Goal: Check status: Check status

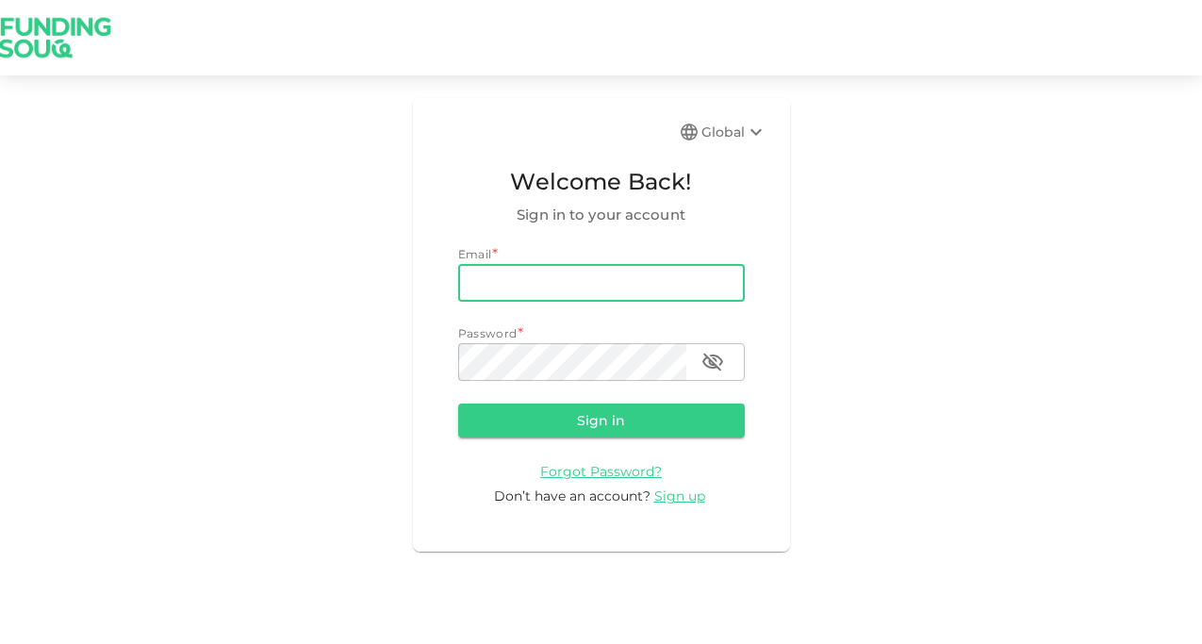
click at [534, 288] on input "email" at bounding box center [601, 283] width 287 height 38
type input "bahi.bellatache@gmail.com"
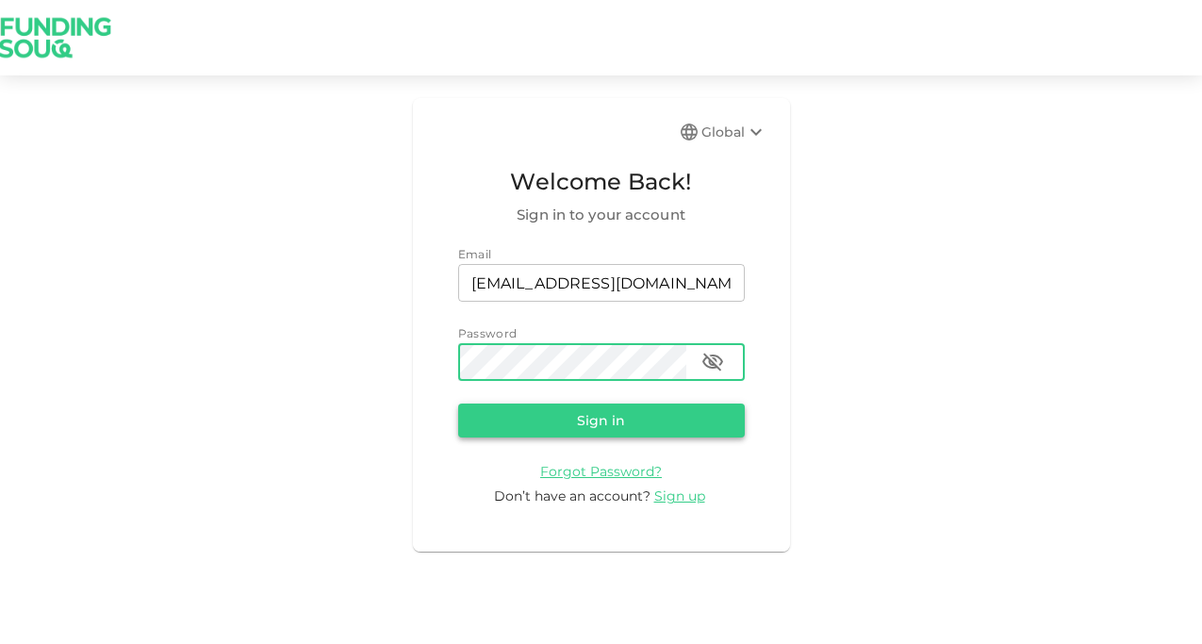
click at [637, 423] on button "Sign in" at bounding box center [601, 420] width 287 height 34
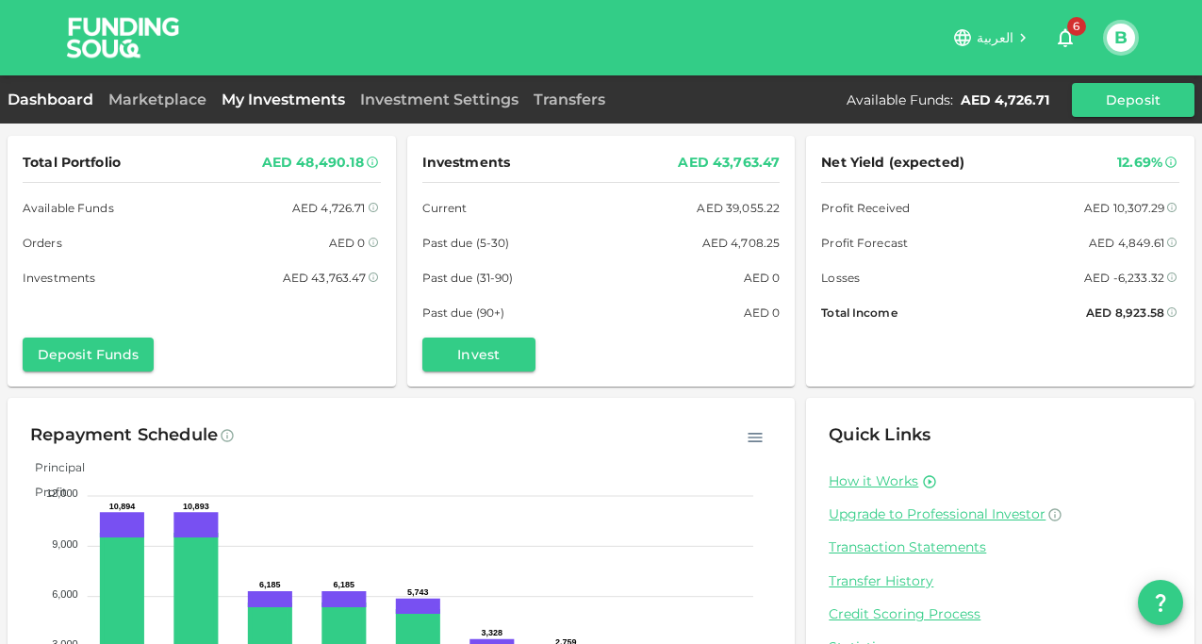
click at [266, 105] on link "My Investments" at bounding box center [283, 99] width 139 height 18
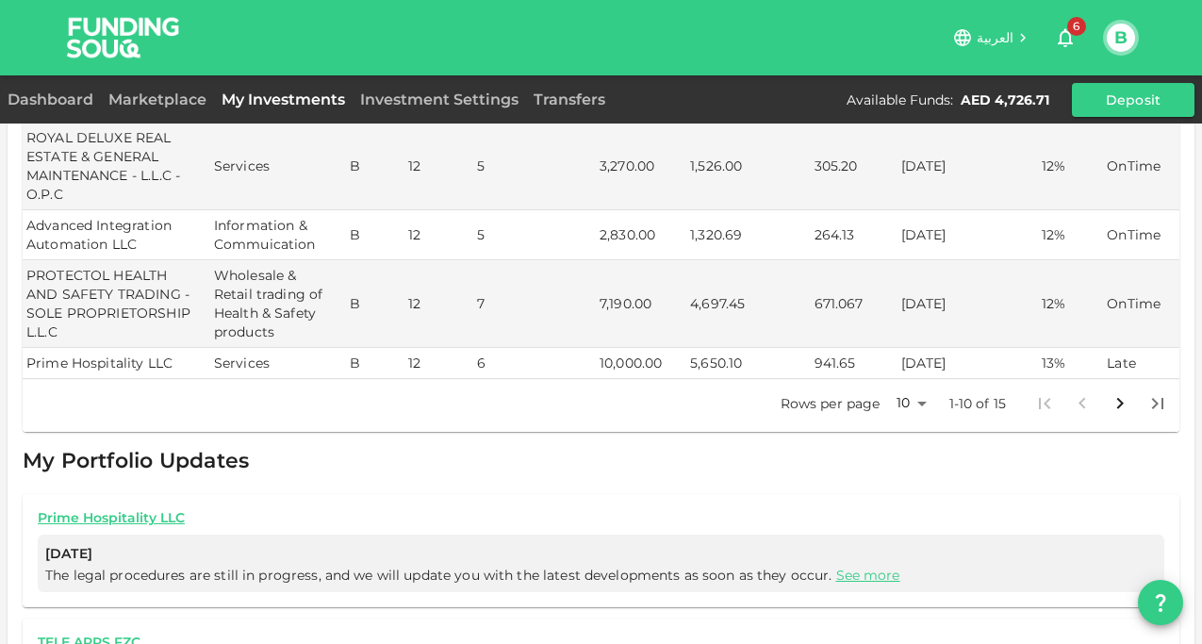
scroll to position [660, 0]
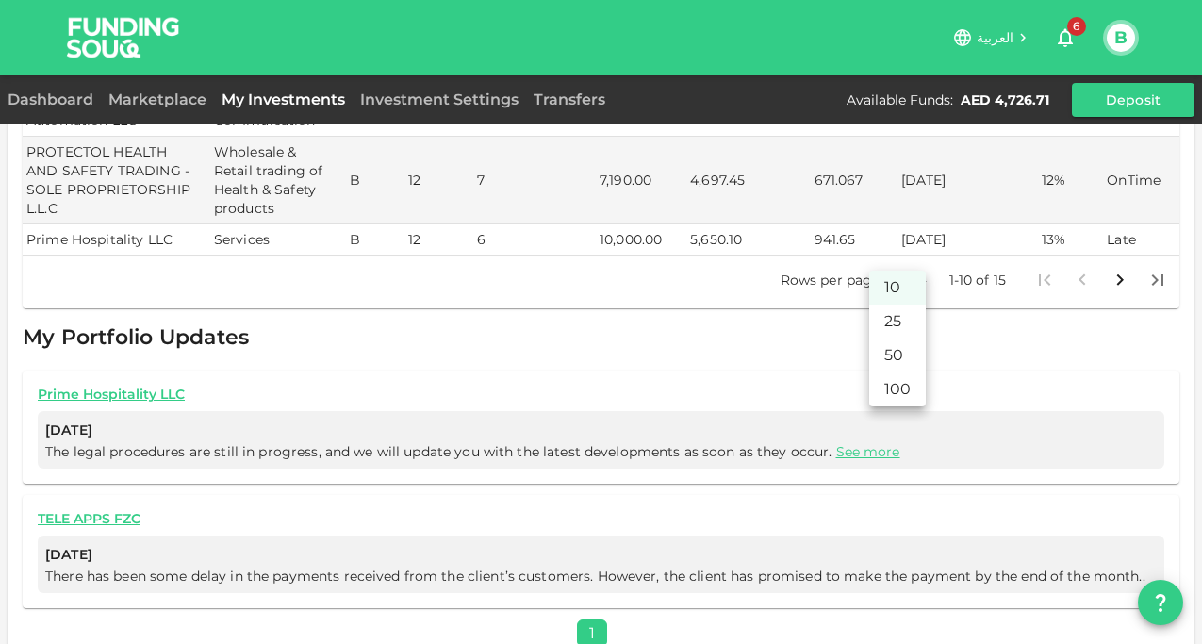
click at [904, 258] on body "العربية 6 B Dashboard Marketplace My Investments Investment Settings Transfers …" at bounding box center [601, 322] width 1202 height 644
click at [896, 320] on li "25" at bounding box center [897, 321] width 57 height 34
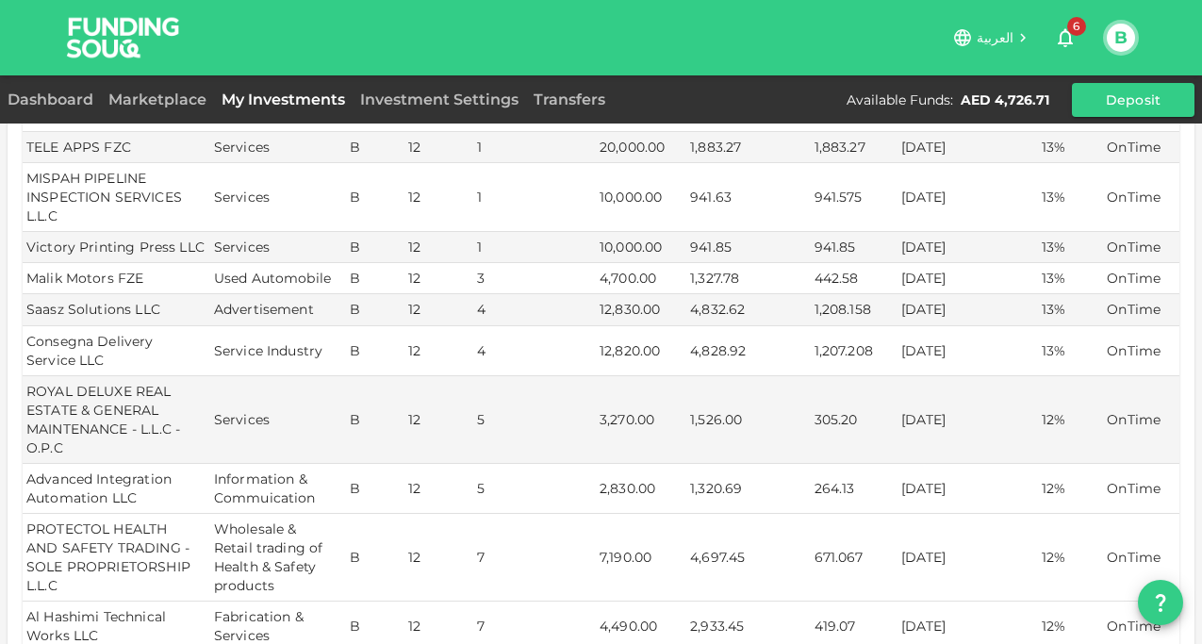
scroll to position [0, 0]
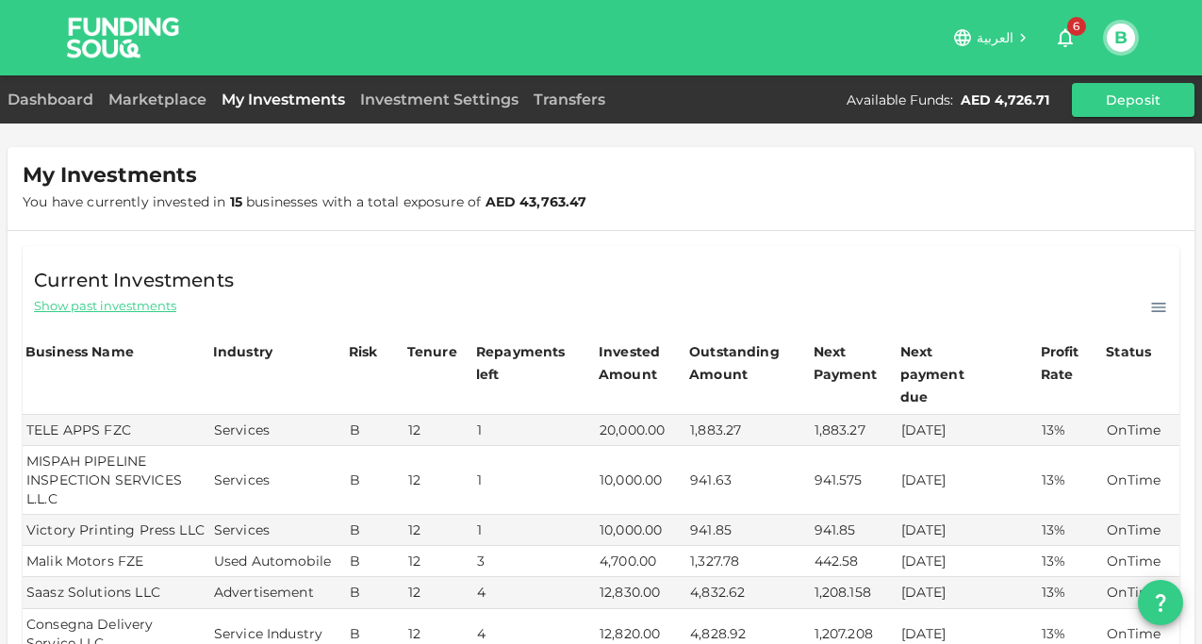
click at [136, 309] on span "Show past investments" at bounding box center [105, 306] width 142 height 18
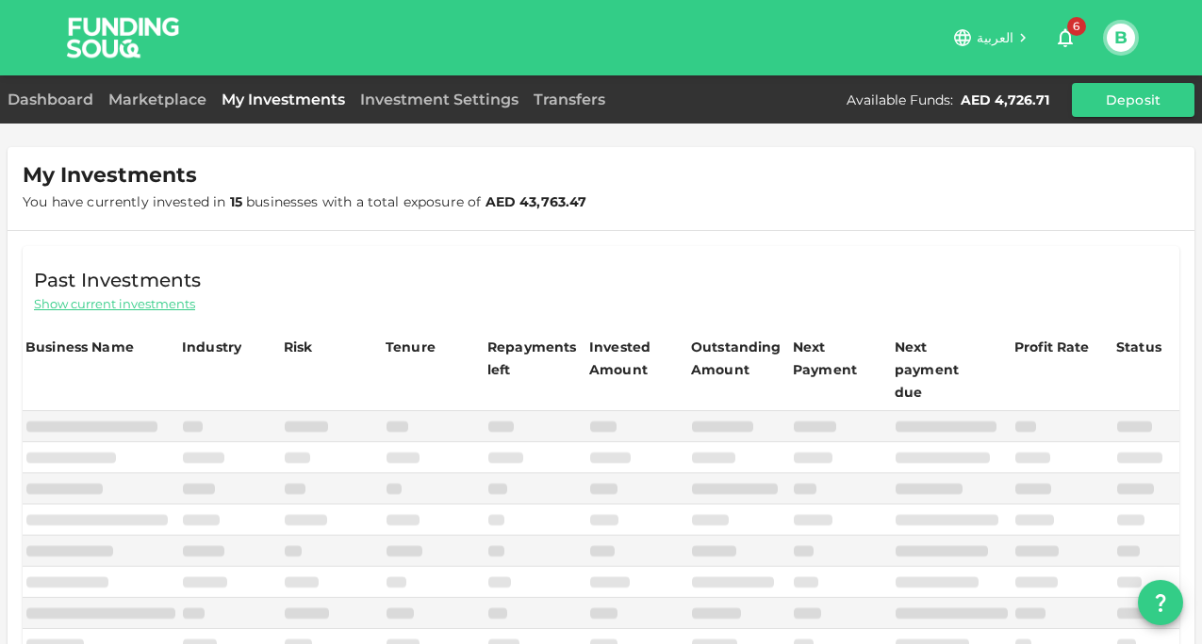
type input "10"
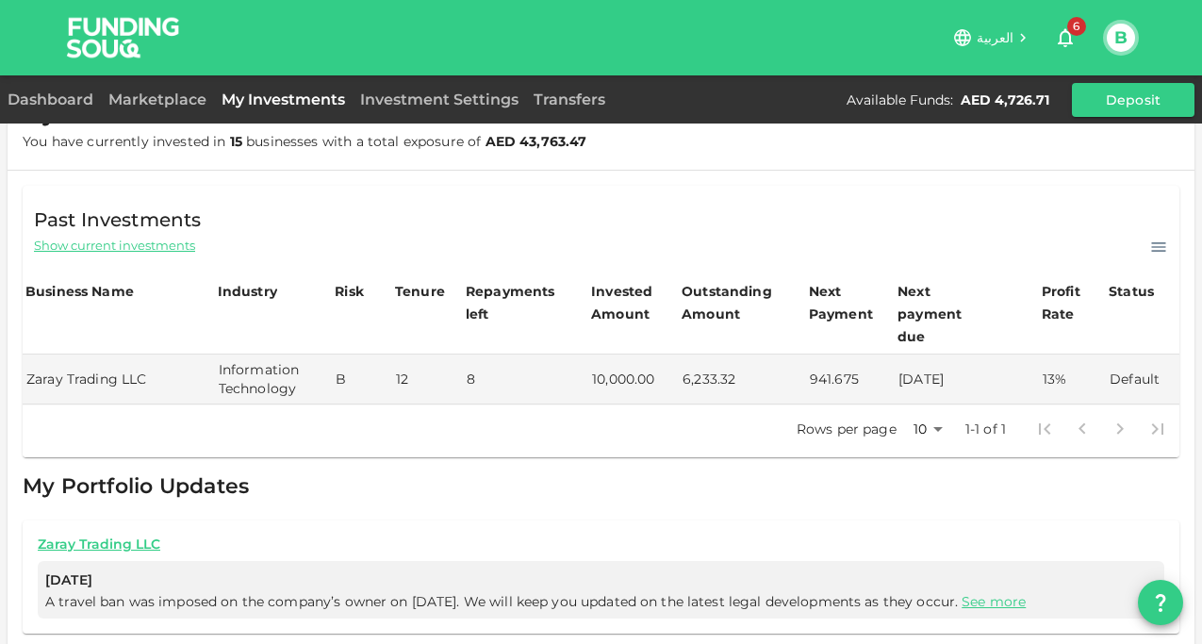
scroll to position [92, 0]
